Goal: Information Seeking & Learning: Understand process/instructions

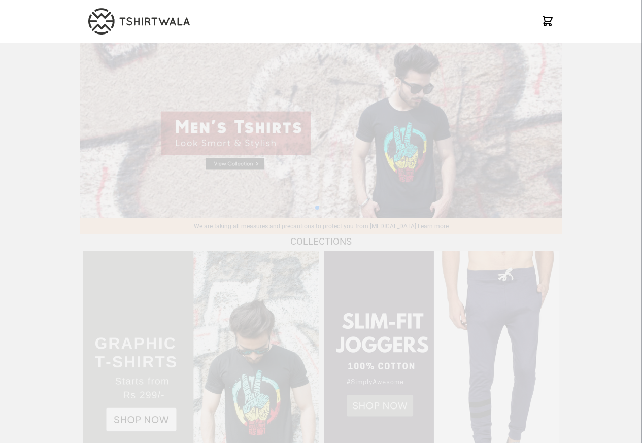
scroll to position [980, 0]
